Goal: Check status: Check status

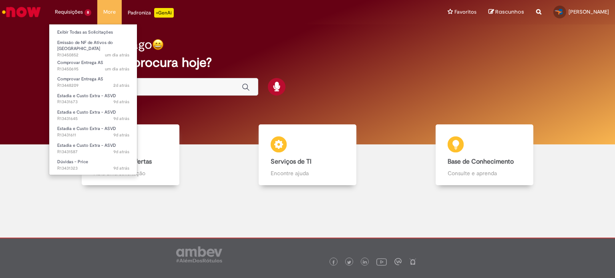
click at [74, 10] on li "Requisições 8 Exibir Todas as Solicitações Emissão de NF de Ativos do ASVD um d…" at bounding box center [73, 12] width 48 height 24
click at [79, 30] on link "Exibir Todas as Solicitações" at bounding box center [93, 32] width 88 height 9
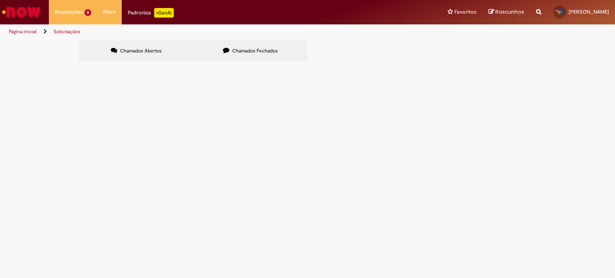
click at [236, 49] on span "Chamados Fechados" at bounding box center [255, 51] width 46 height 6
click at [0, 0] on input "Pesquisar" at bounding box center [0, 0] width 0 height 0
type input "**********"
click at [0, 0] on span "Pesquisar" at bounding box center [0, 0] width 0 height 0
click at [0, 0] on input "Pesquisar" at bounding box center [0, 0] width 0 height 0
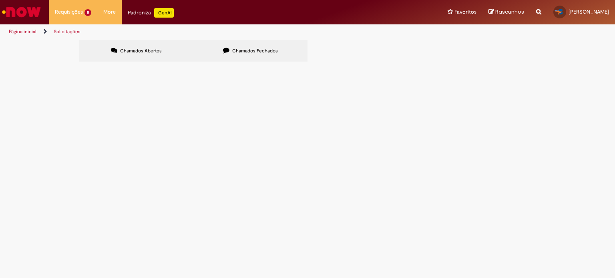
type input "**********"
click at [0, 0] on span "Pesquisar" at bounding box center [0, 0] width 0 height 0
click at [0, 0] on input "Pesquisar" at bounding box center [0, 0] width 0 height 0
type input "******"
click at [0, 0] on button "Pesquisar" at bounding box center [0, 0] width 0 height 0
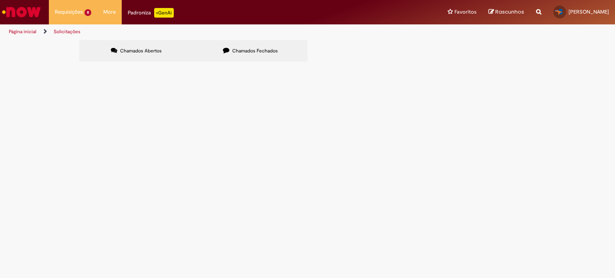
click at [138, 56] on label "Chamados Abertos" at bounding box center [136, 51] width 114 height 22
click at [0, 0] on input "Pesquisar" at bounding box center [0, 0] width 0 height 0
type input "**********"
click at [0, 0] on button "Pesquisar" at bounding box center [0, 0] width 0 height 0
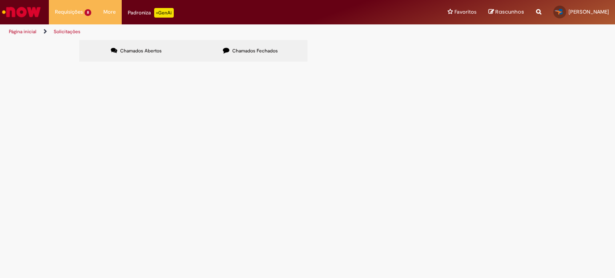
click at [249, 53] on span "Chamados Fechados" at bounding box center [255, 51] width 46 height 6
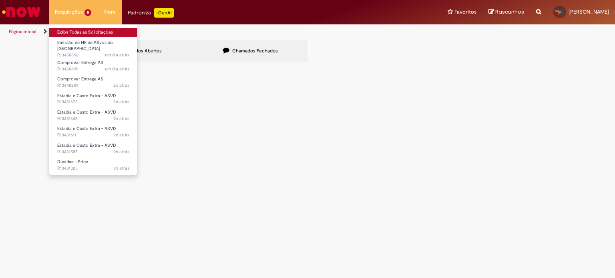
click at [80, 30] on link "Exibir Todas as Solicitações" at bounding box center [93, 32] width 88 height 9
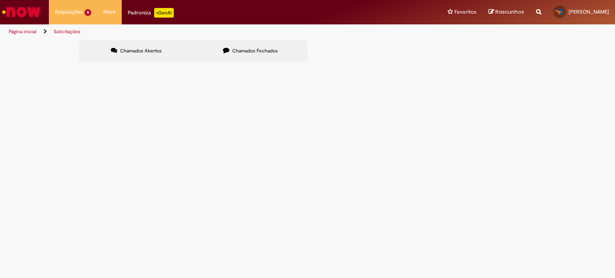
click at [0, 0] on button at bounding box center [0, 0] width 0 height 0
click at [152, 52] on span "Chamados Abertos" at bounding box center [141, 51] width 42 height 6
click at [22, 36] on li "Página inicial" at bounding box center [28, 31] width 44 height 15
click at [19, 32] on link "Página inicial" at bounding box center [23, 31] width 28 height 6
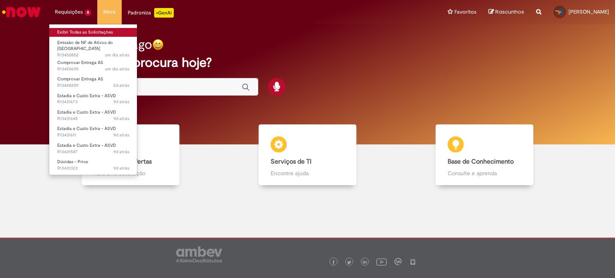
click at [70, 29] on link "Exibir Todas as Solicitações" at bounding box center [93, 32] width 88 height 9
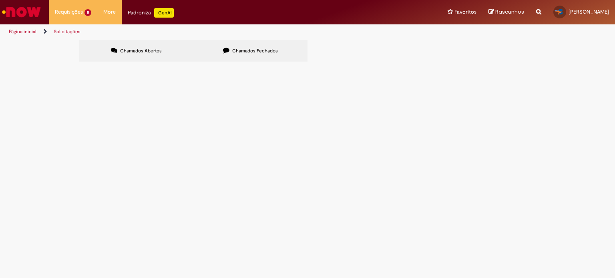
click at [230, 49] on label "Chamados Fechados" at bounding box center [250, 51] width 114 height 22
click at [0, 0] on input "Pesquisar" at bounding box center [0, 0] width 0 height 0
type input "*******"
click at [0, 0] on span "Pesquisar" at bounding box center [0, 0] width 0 height 0
click at [132, 50] on span "Chamados Abertos" at bounding box center [141, 51] width 42 height 6
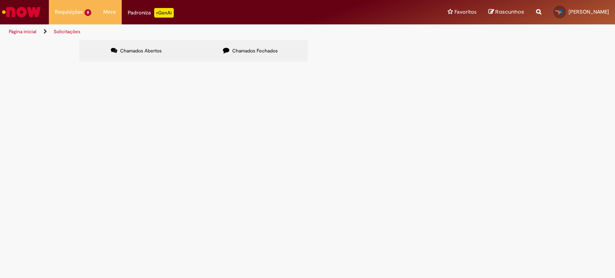
click at [0, 0] on input "Pesquisar" at bounding box center [0, 0] width 0 height 0
type input "*******"
click at [0, 0] on button "Pesquisar" at bounding box center [0, 0] width 0 height 0
